Goal: Information Seeking & Learning: Learn about a topic

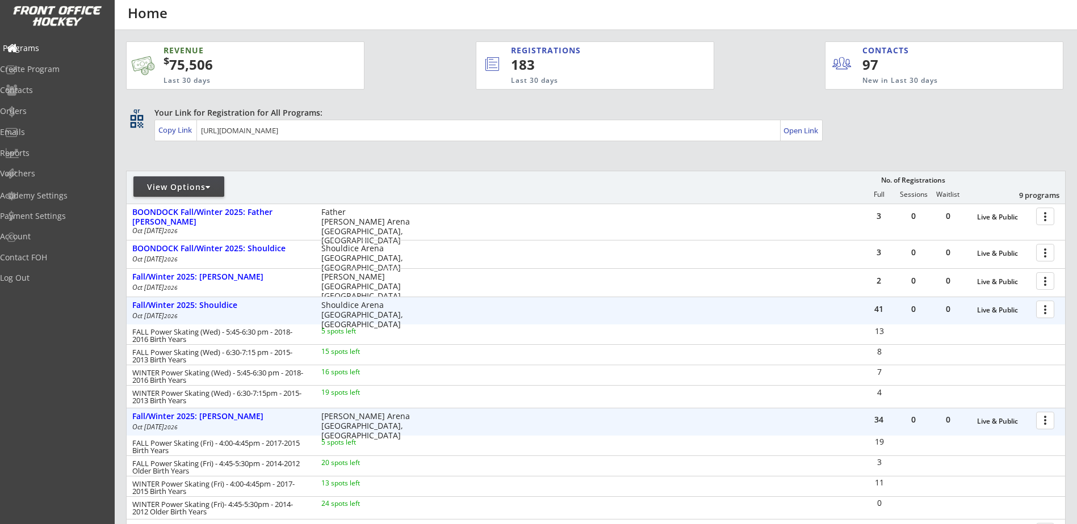
click at [49, 46] on div "Programs" at bounding box center [54, 48] width 102 height 8
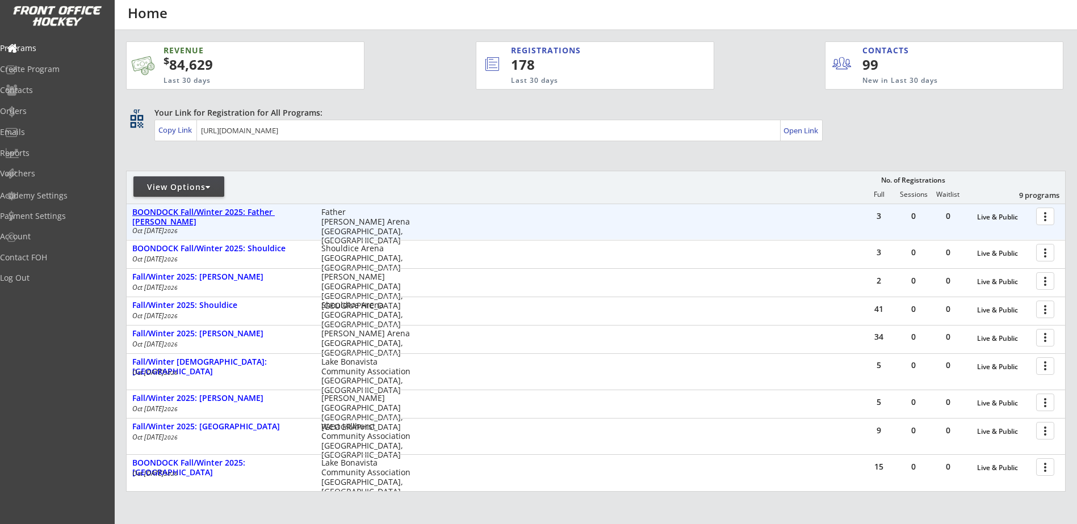
click at [268, 212] on div "BOONDOCK Fall/Winter 2025: Father [PERSON_NAME]" at bounding box center [220, 217] width 177 height 19
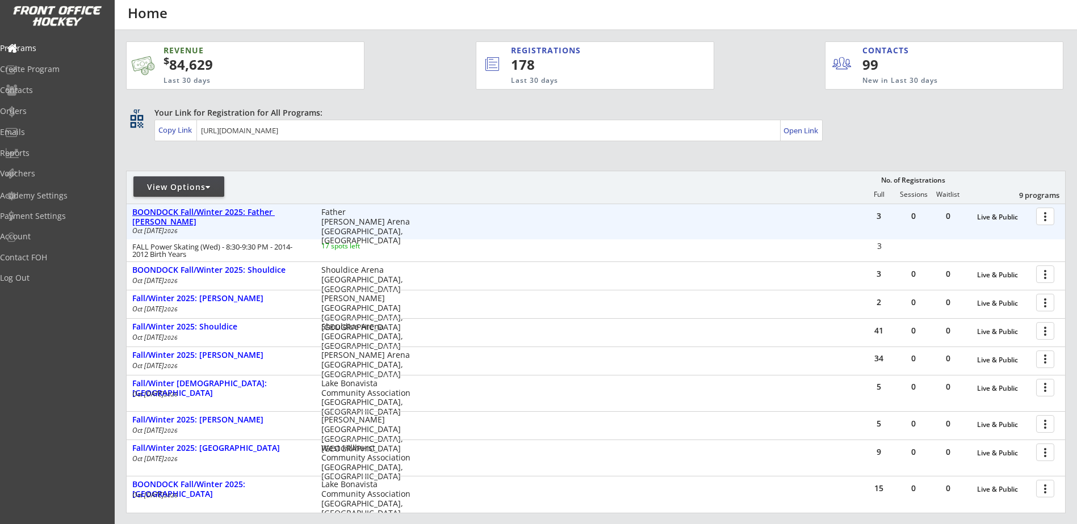
click at [268, 212] on div "BOONDOCK Fall/Winter 2025: Father [PERSON_NAME]" at bounding box center [220, 217] width 177 height 19
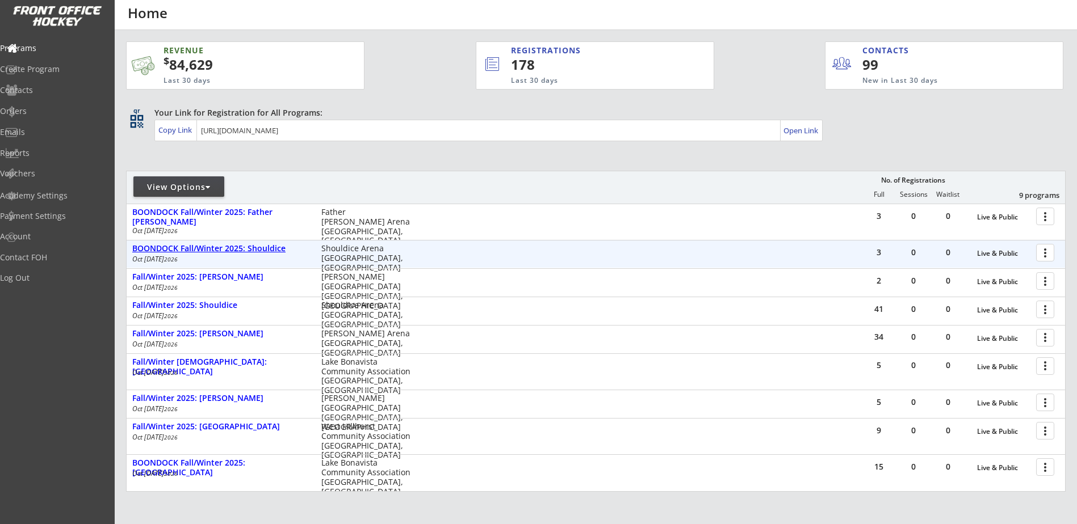
click at [257, 251] on div "BOONDOCK Fall/Winter 2025: Shouldice" at bounding box center [220, 249] width 177 height 10
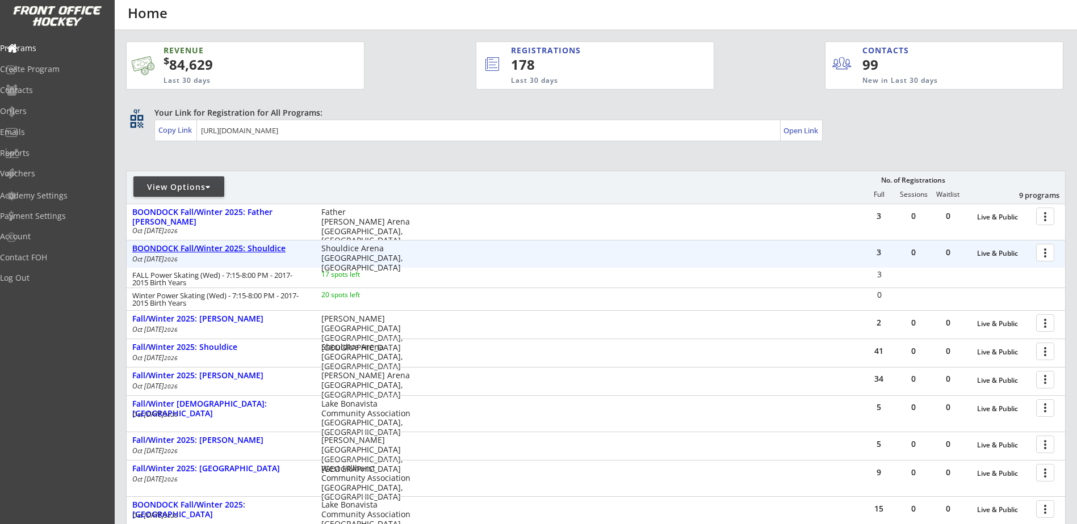
click at [258, 249] on div "BOONDOCK Fall/Winter 2025: Shouldice" at bounding box center [220, 249] width 177 height 10
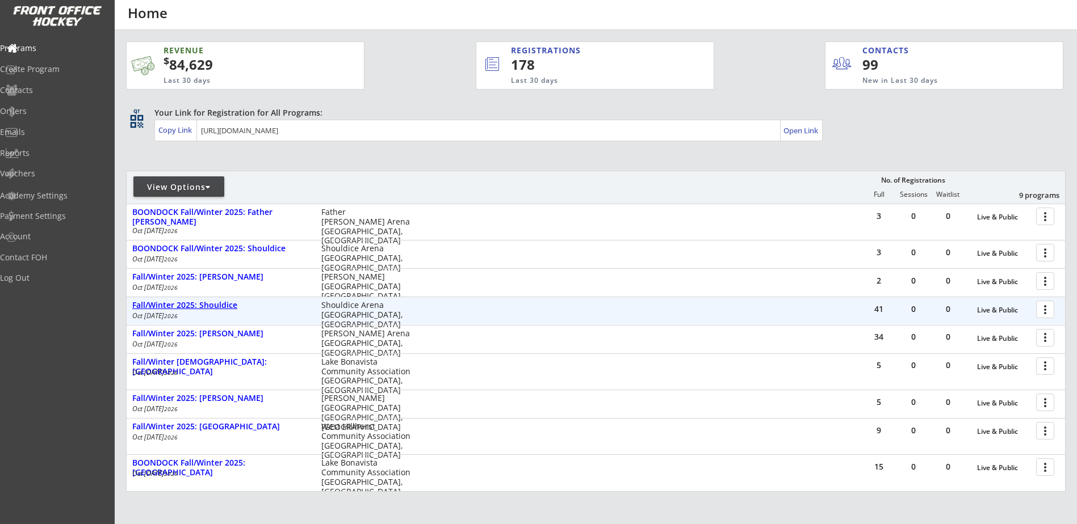
click at [219, 305] on div "Fall/Winter 2025: Shouldice" at bounding box center [220, 306] width 177 height 10
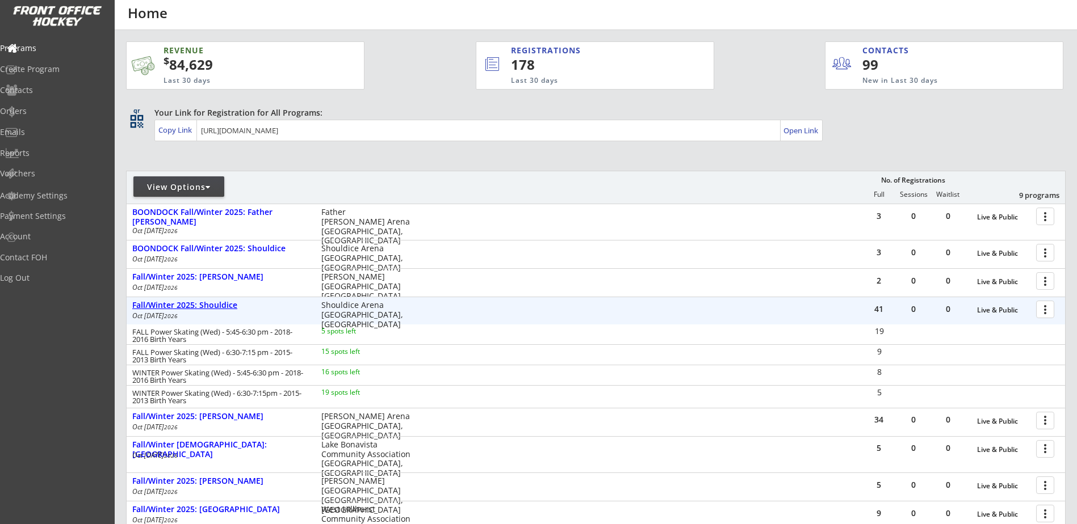
click at [219, 305] on div "Fall/Winter 2025: Shouldice" at bounding box center [220, 306] width 177 height 10
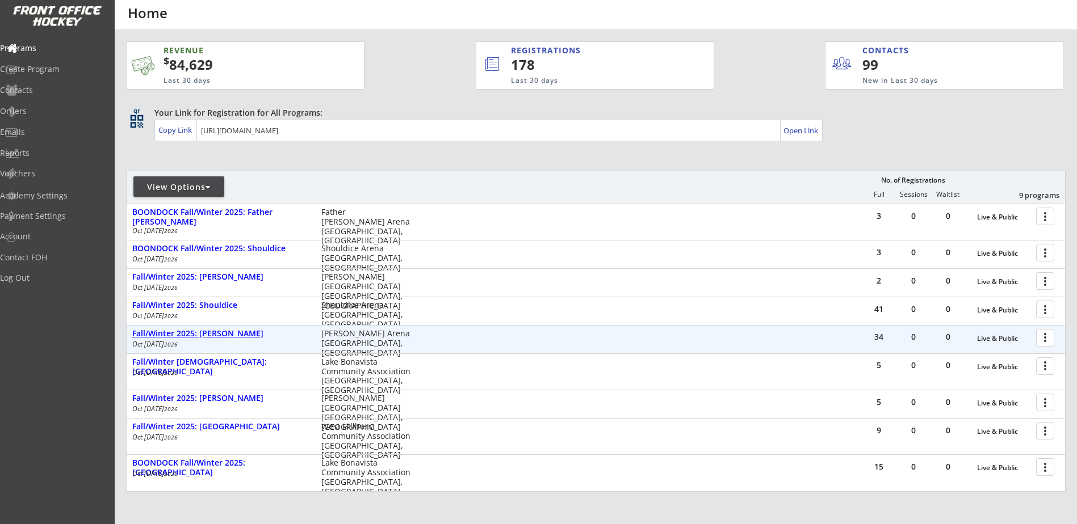
click at [233, 333] on div "Fall/Winter 2025: [PERSON_NAME]" at bounding box center [220, 334] width 177 height 10
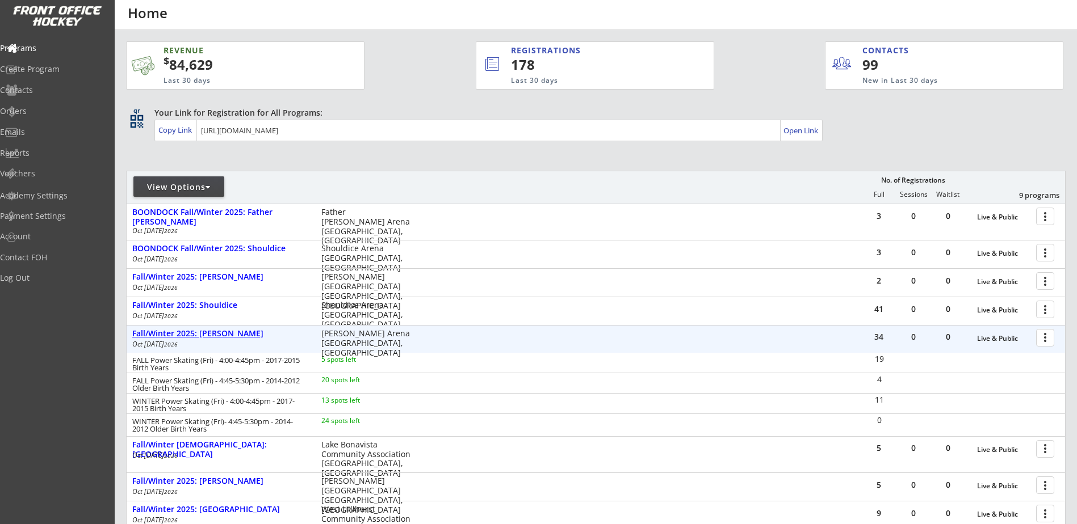
click at [238, 331] on div "Fall/Winter 2025: [PERSON_NAME]" at bounding box center [220, 334] width 177 height 10
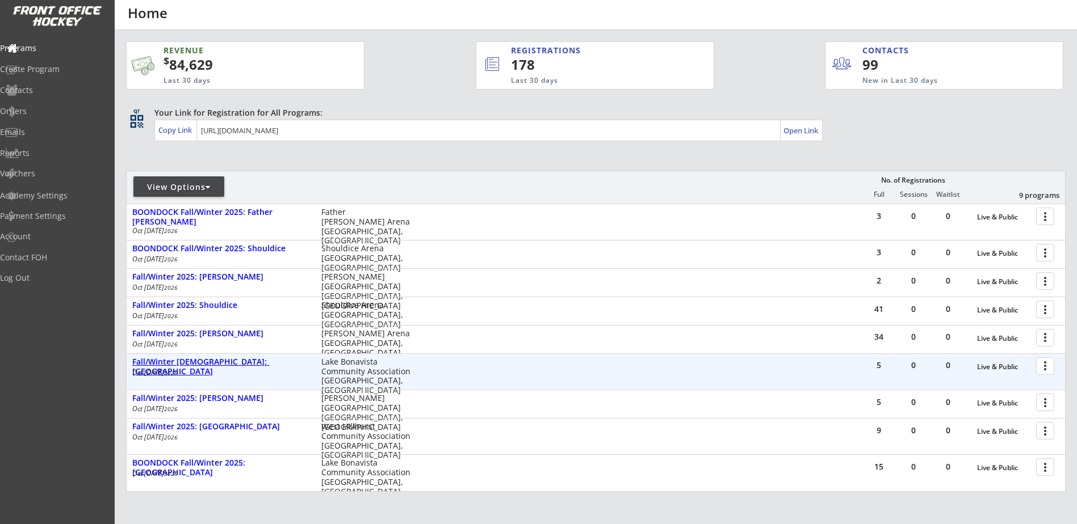
click at [232, 361] on div "Fall/Winter [DEMOGRAPHIC_DATA]: [GEOGRAPHIC_DATA]" at bounding box center [220, 367] width 177 height 19
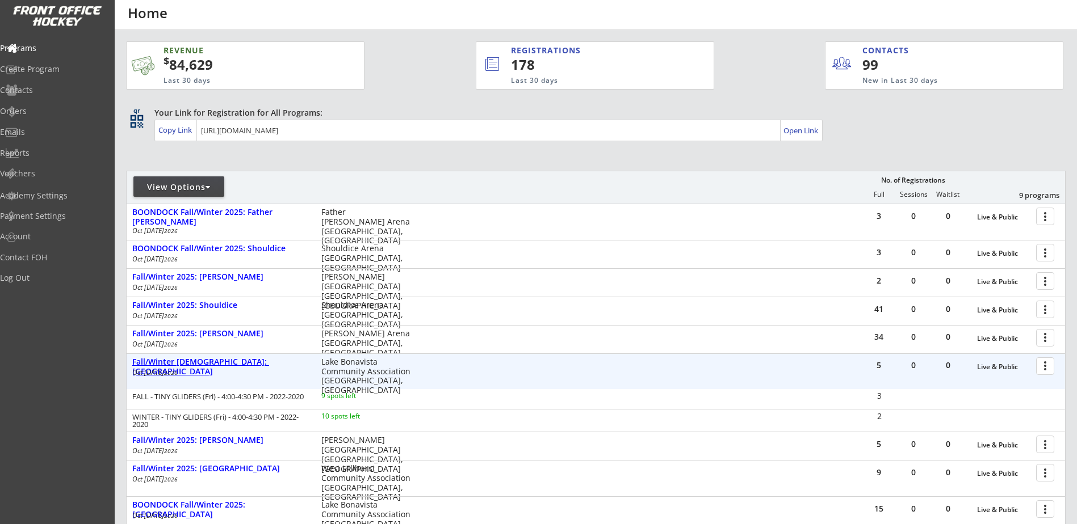
click at [232, 361] on div "Fall/Winter [DEMOGRAPHIC_DATA]: [GEOGRAPHIC_DATA]" at bounding box center [220, 367] width 177 height 19
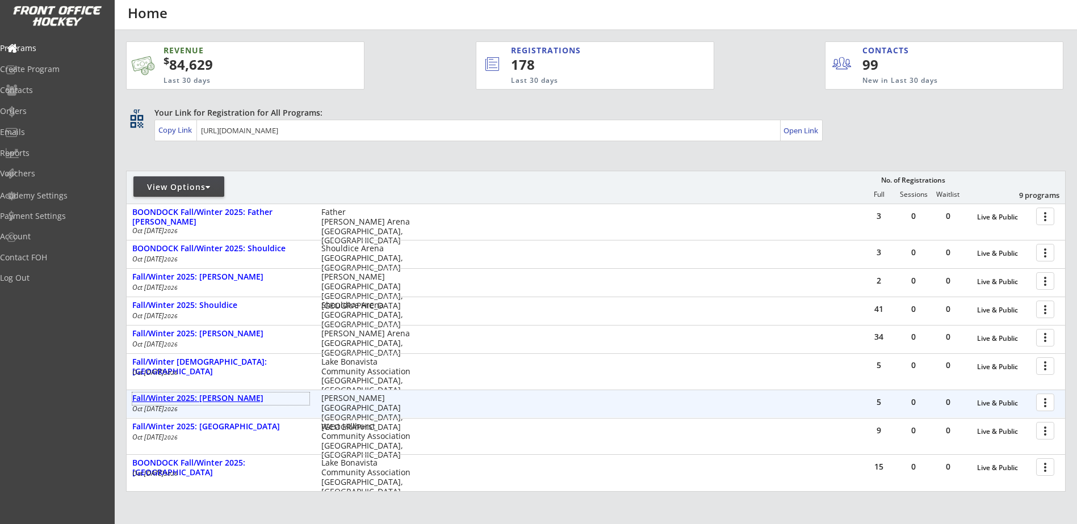
click at [226, 398] on div "Fall/Winter 2025: [PERSON_NAME]" at bounding box center [220, 399] width 177 height 10
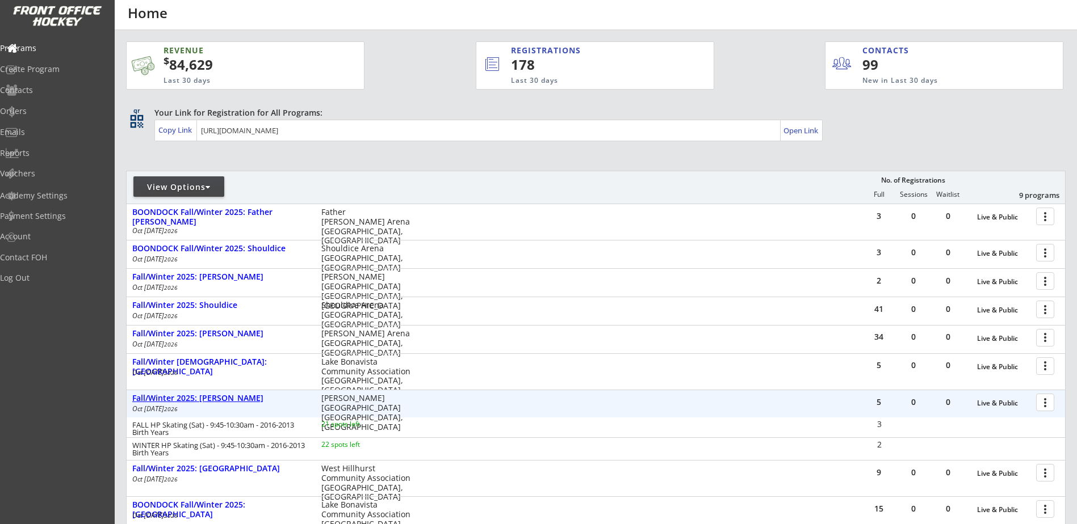
click at [226, 397] on div "Fall/Winter 2025: [PERSON_NAME]" at bounding box center [220, 399] width 177 height 10
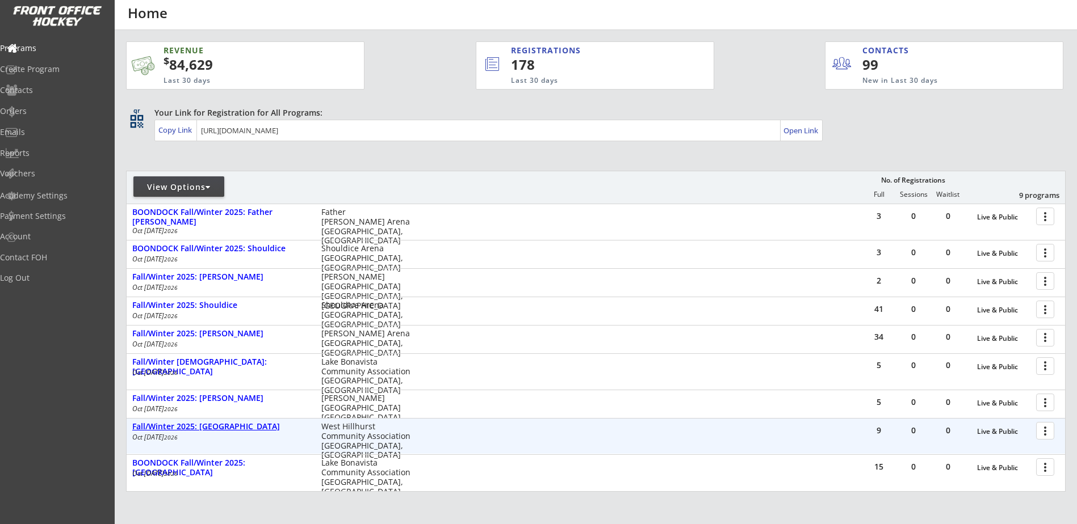
click at [216, 429] on div "Fall/Winter 2025: [GEOGRAPHIC_DATA]" at bounding box center [220, 427] width 177 height 10
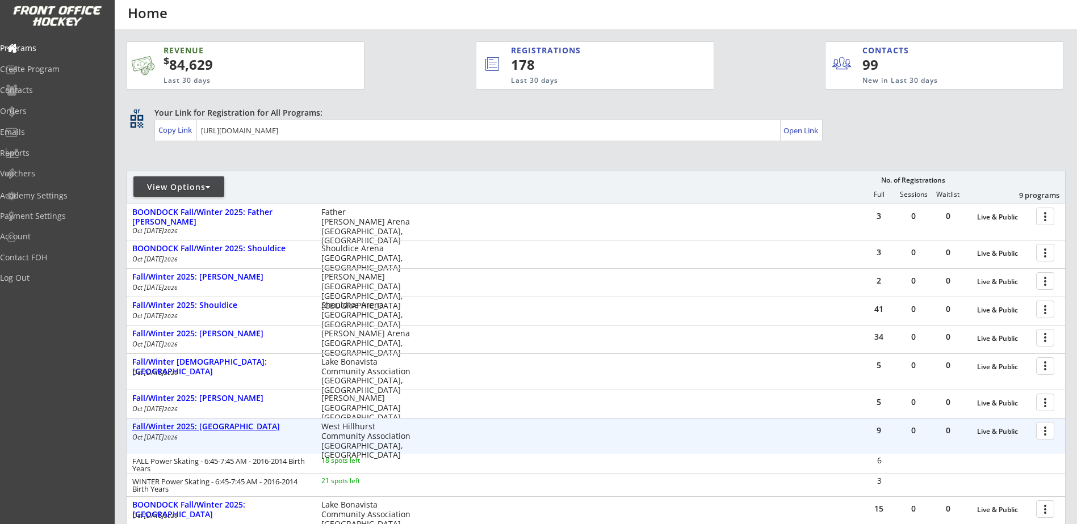
click at [216, 429] on div "Fall/Winter 2025: [GEOGRAPHIC_DATA]" at bounding box center [220, 427] width 177 height 10
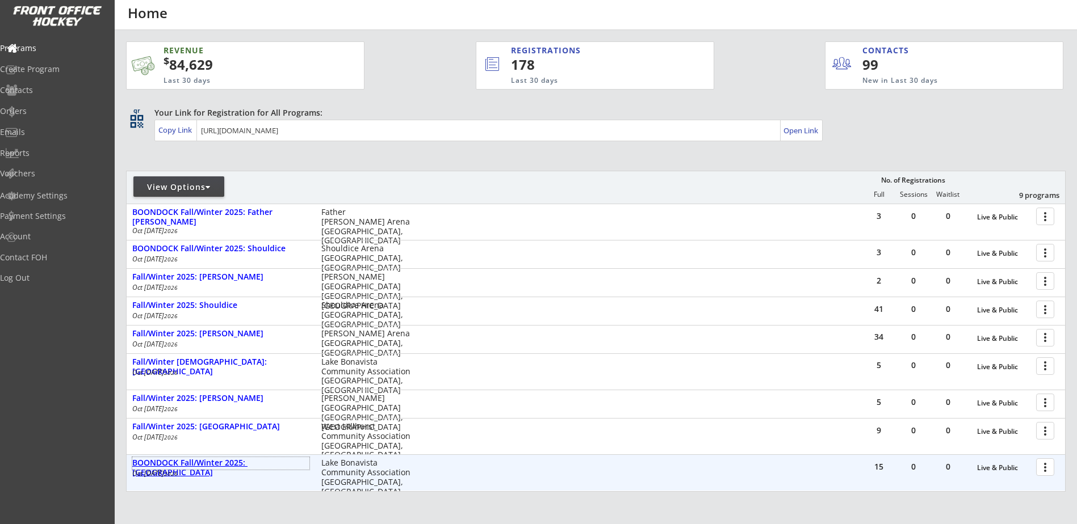
click at [247, 465] on div "BOONDOCK Fall/Winter 2025: [GEOGRAPHIC_DATA]" at bounding box center [220, 468] width 177 height 19
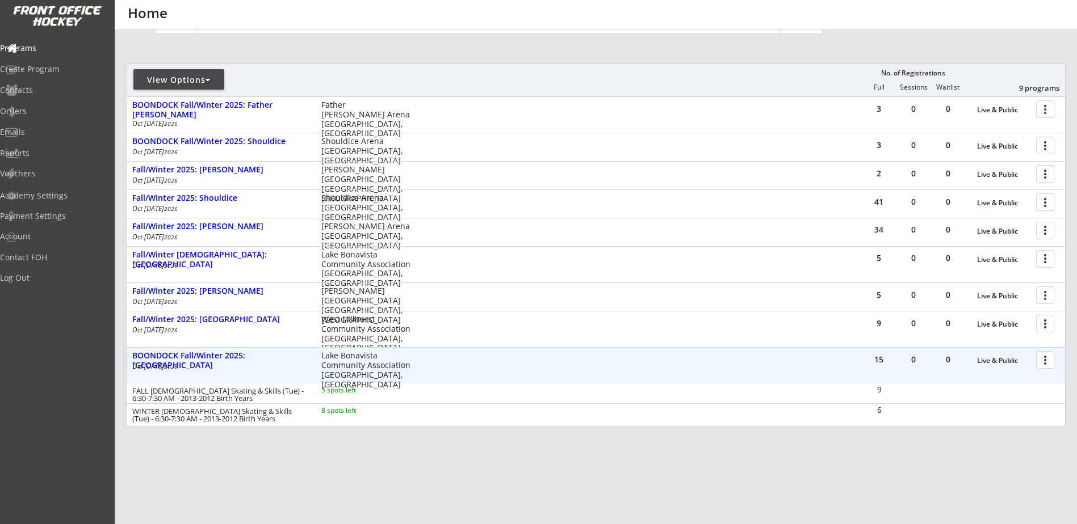
scroll to position [132, 0]
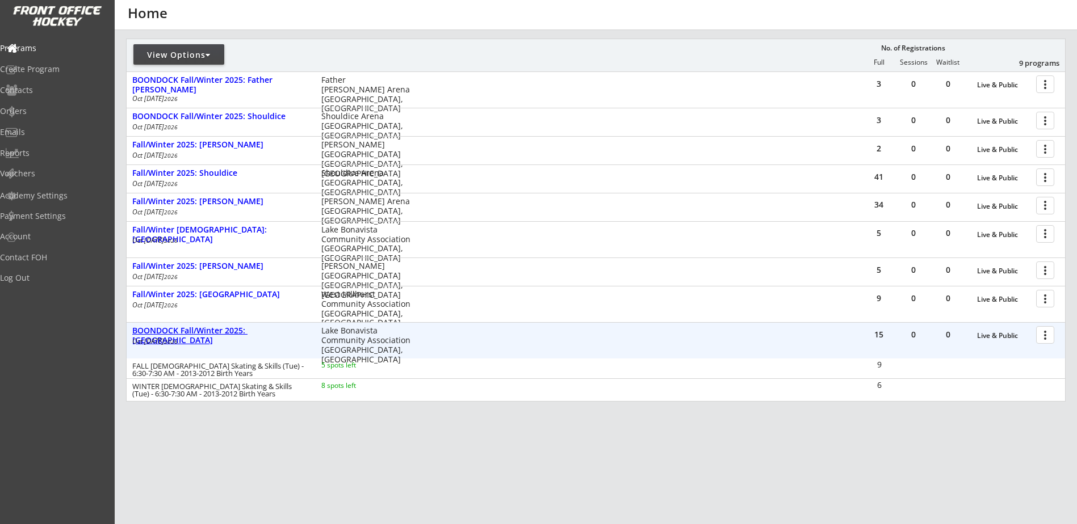
click at [267, 331] on div "BOONDOCK Fall/Winter 2025: [GEOGRAPHIC_DATA]" at bounding box center [220, 335] width 177 height 19
